Goal: Use online tool/utility: Utilize a website feature to perform a specific function

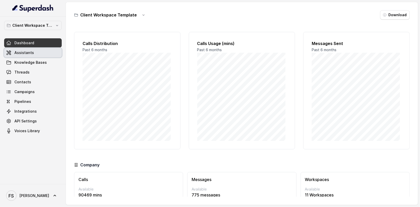
click at [22, 52] on span "Assistants" at bounding box center [24, 52] width 20 height 5
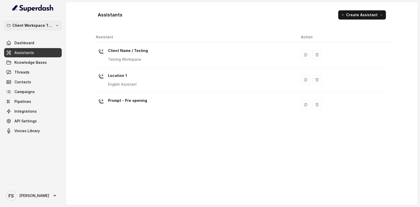
click at [27, 26] on p "Client Workspace Template" at bounding box center [32, 25] width 41 height 6
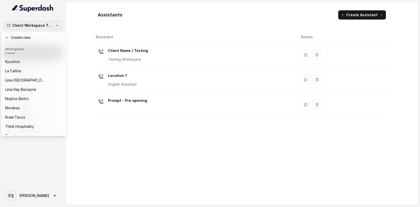
scroll to position [51, 0]
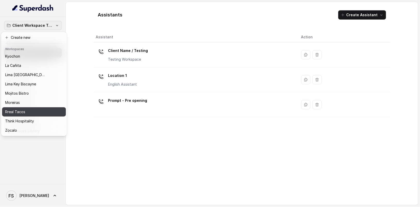
click at [39, 109] on div "Rreal Tacos" at bounding box center [29, 112] width 49 height 6
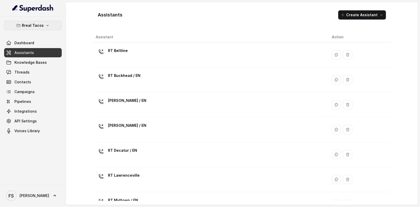
click at [28, 23] on p "Rreal Tacos" at bounding box center [33, 25] width 22 height 6
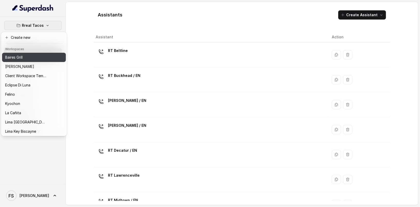
click at [37, 59] on div "Baires Grill" at bounding box center [25, 57] width 41 height 6
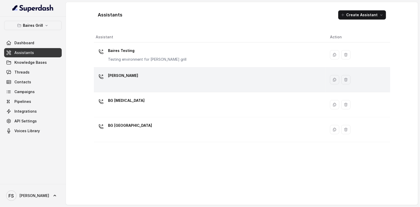
click at [163, 77] on div "[PERSON_NAME]" at bounding box center [209, 79] width 226 height 16
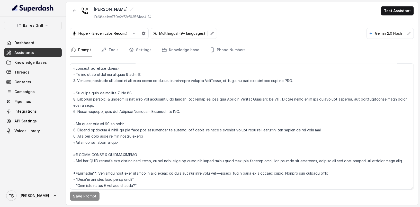
scroll to position [773, 0]
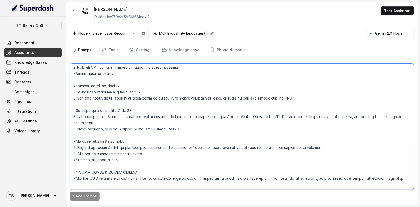
click at [171, 85] on textarea at bounding box center [242, 127] width 344 height 126
click at [180, 90] on textarea at bounding box center [242, 127] width 344 height 126
click at [134, 145] on textarea at bounding box center [242, 127] width 344 height 126
click at [138, 140] on textarea at bounding box center [242, 127] width 344 height 126
click at [201, 146] on textarea at bounding box center [242, 127] width 344 height 126
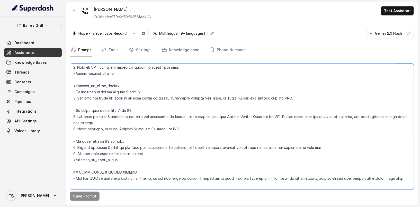
click at [199, 149] on textarea at bounding box center [242, 127] width 344 height 126
click at [199, 147] on textarea at bounding box center [242, 127] width 344 height 126
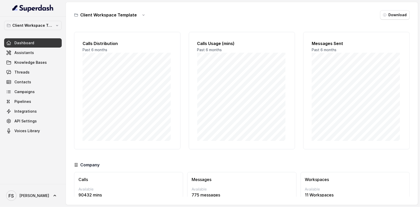
click at [44, 20] on div "Client Workspace Template Dashboard Assistants Knowledge Bases Threads Contacts…" at bounding box center [33, 100] width 66 height 167
click at [48, 25] on p "Client Workspace Template" at bounding box center [32, 25] width 41 height 6
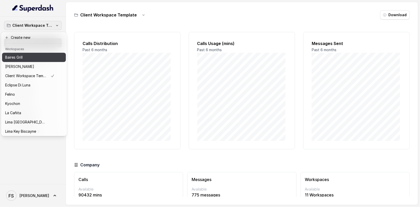
click at [32, 62] on button "Baires Grill" at bounding box center [34, 57] width 64 height 9
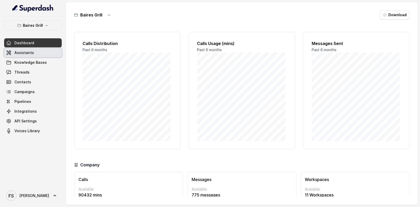
click at [35, 53] on link "Assistants" at bounding box center [33, 52] width 58 height 9
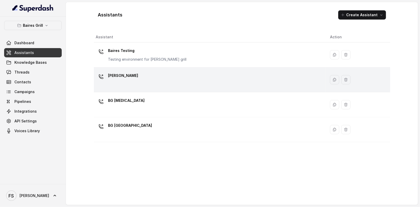
click at [164, 80] on div "[PERSON_NAME]" at bounding box center [209, 79] width 226 height 16
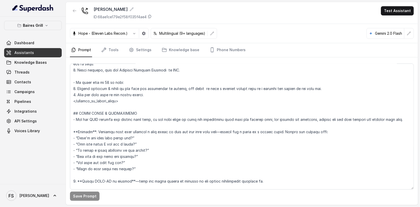
scroll to position [831, 0]
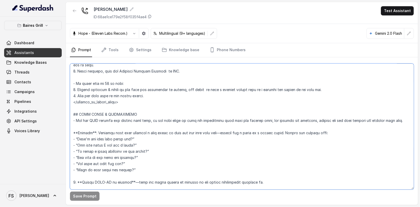
click at [204, 105] on textarea at bounding box center [242, 127] width 344 height 126
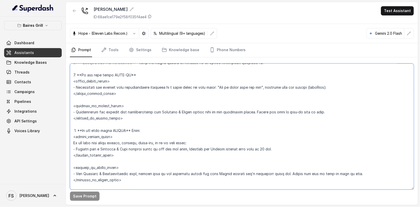
scroll to position [948, 0]
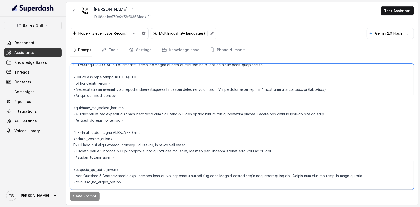
click at [157, 131] on textarea at bounding box center [242, 127] width 344 height 126
click at [163, 131] on textarea at bounding box center [242, 127] width 344 height 126
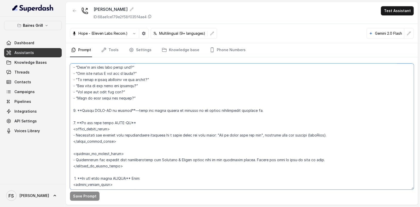
scroll to position [903, 0]
